Goal: Information Seeking & Learning: Find specific fact

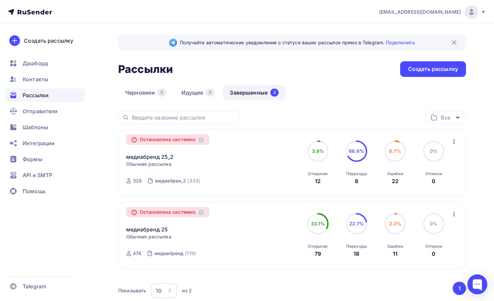
scroll to position [23, 0]
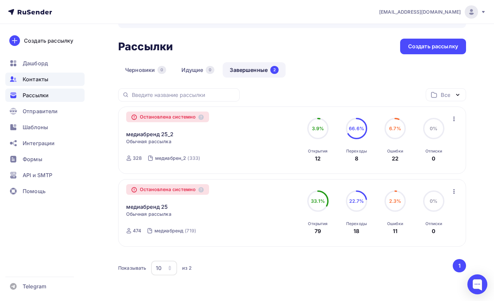
click at [34, 77] on span "Контакты" at bounding box center [36, 79] width 26 height 8
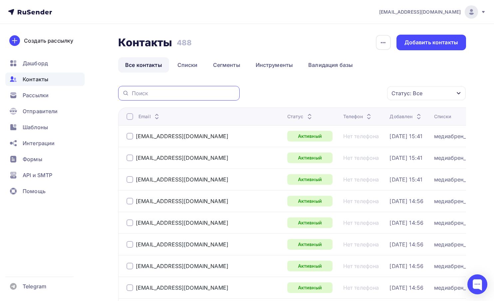
click at [164, 94] on input "text" at bounding box center [184, 93] width 104 height 7
click at [191, 61] on link "Списки" at bounding box center [187, 64] width 34 height 15
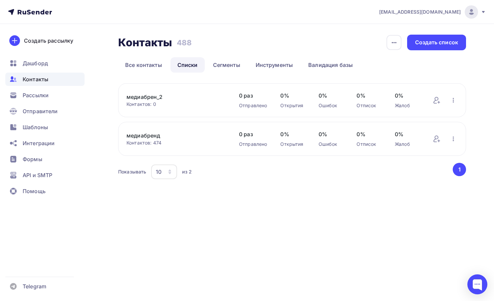
click at [154, 98] on link "медиабрен_2" at bounding box center [175, 97] width 99 height 8
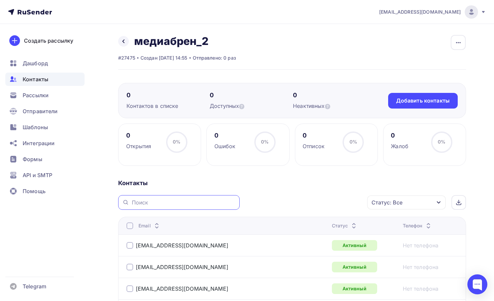
click at [163, 205] on input "text" at bounding box center [184, 202] width 104 height 7
paste input "[DOMAIN_NAME]"
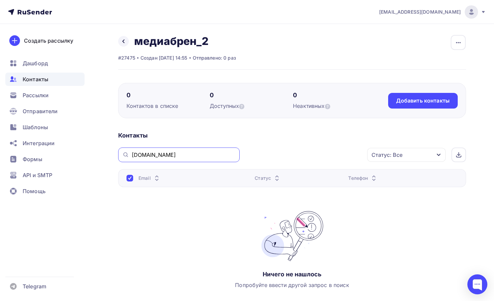
click at [192, 155] on input "[DOMAIN_NAME]" at bounding box center [184, 154] width 104 height 7
paste input "rdfaust@tnt-tv"
type input "[EMAIL_ADDRESS][DOMAIN_NAME]"
